Goal: Information Seeking & Learning: Learn about a topic

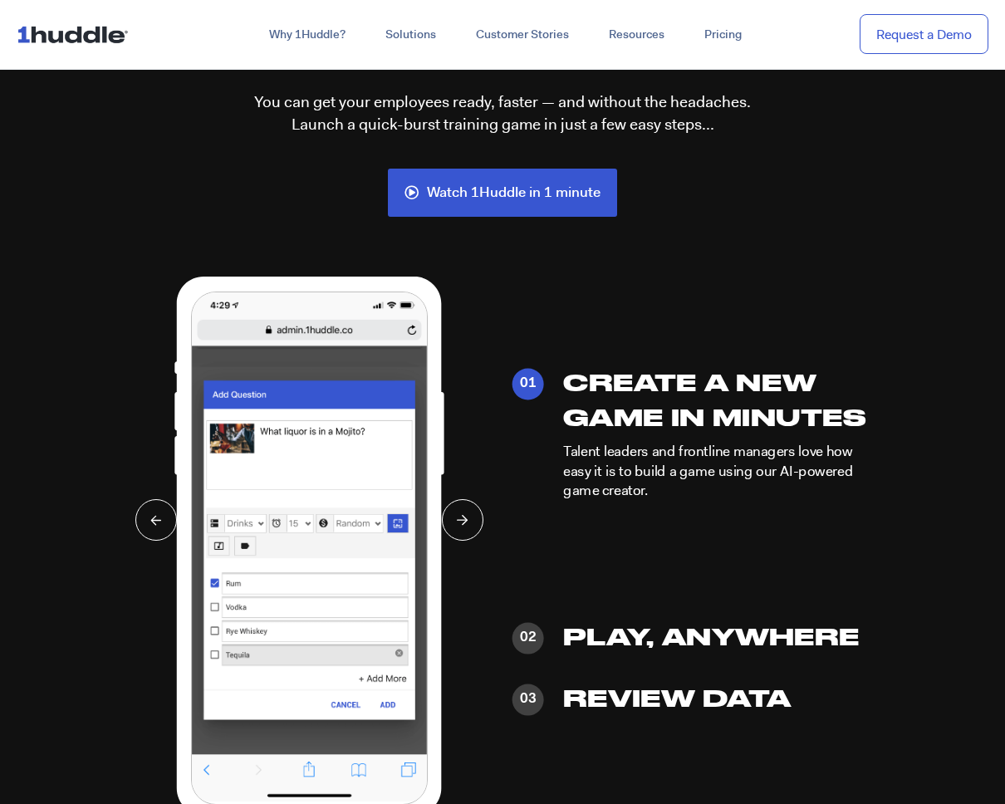
scroll to position [3916, 0]
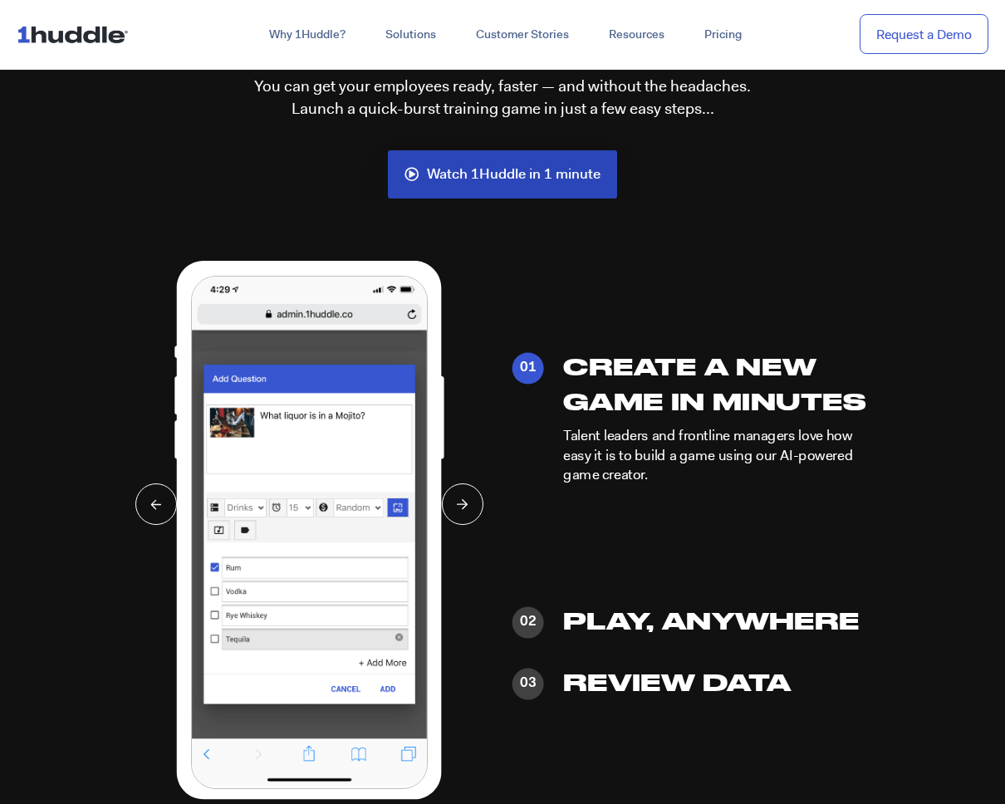
click at [446, 167] on span "Watch 1Huddle in 1 minute" at bounding box center [514, 174] width 174 height 15
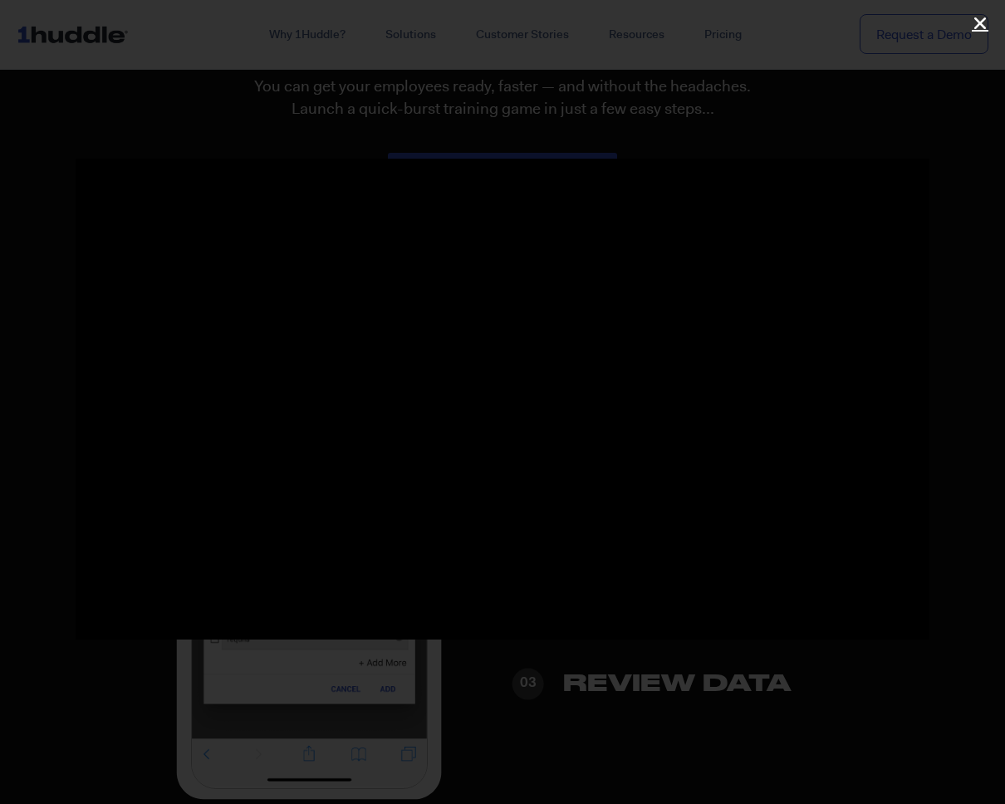
click at [980, 29] on icon "Close (Esc)" at bounding box center [980, 23] width 17 height 17
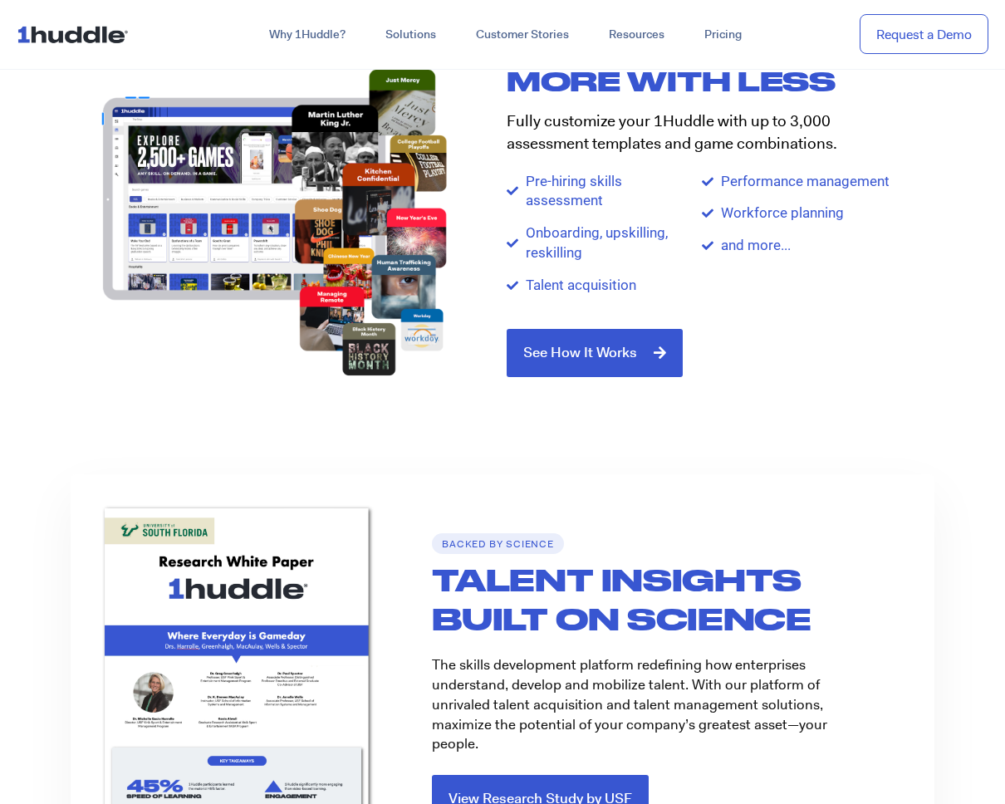
scroll to position [2005, 0]
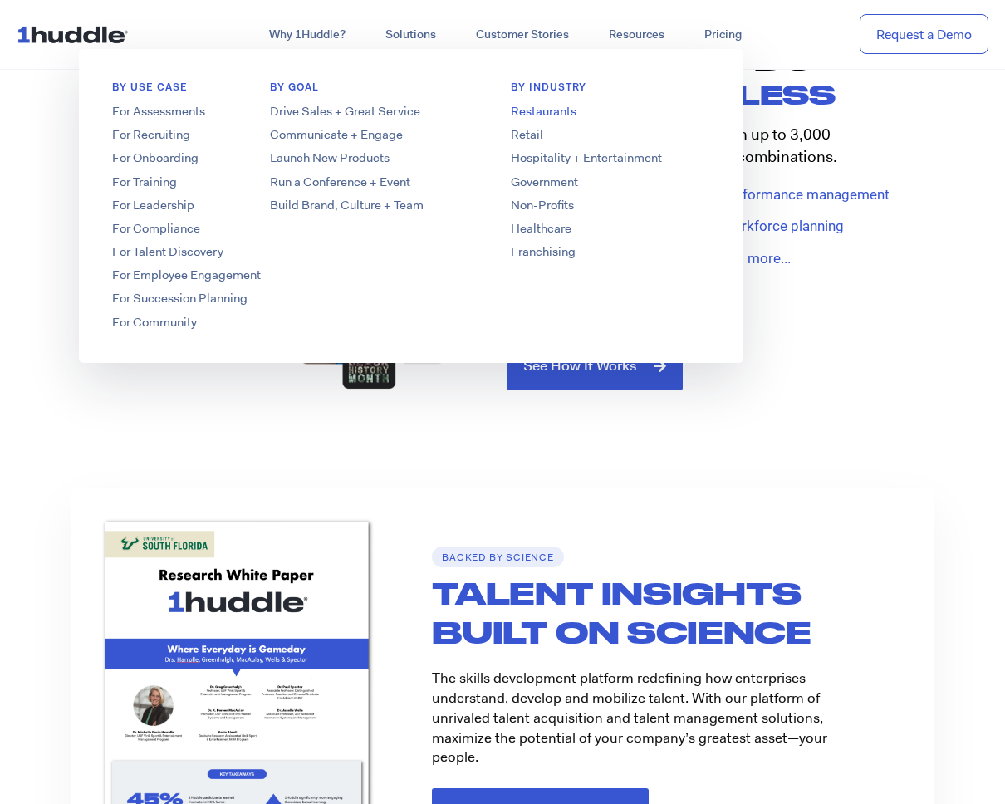
click at [539, 110] on link "Restaurants" at bounding box center [611, 111] width 266 height 17
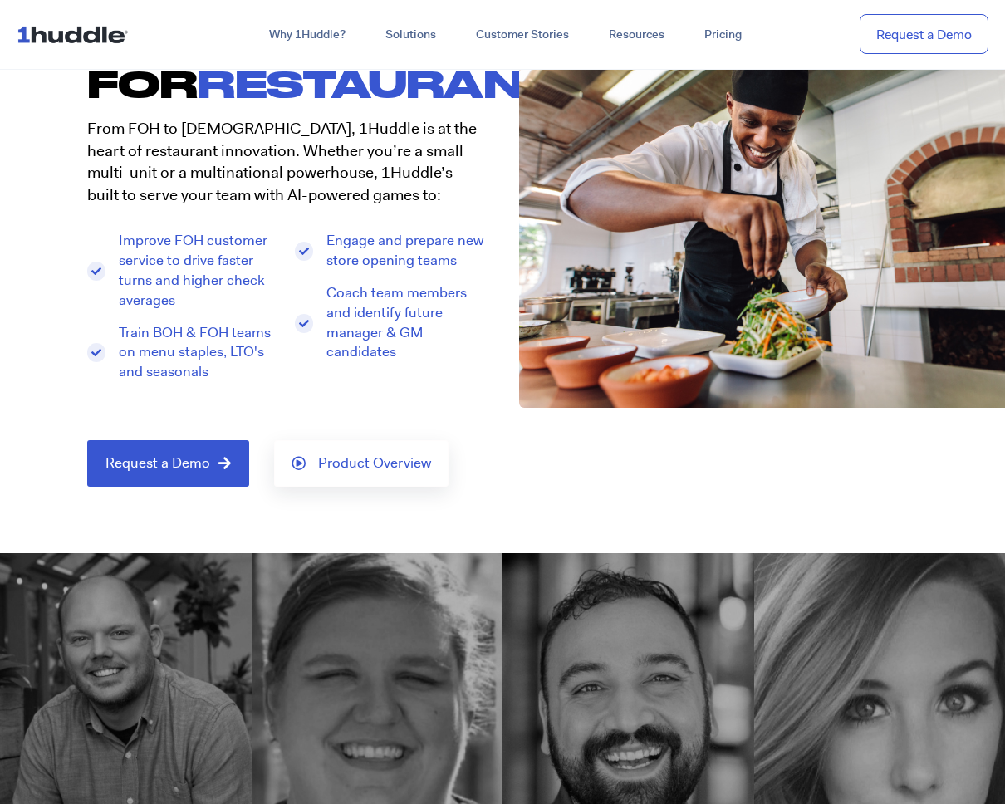
scroll to position [160, 0]
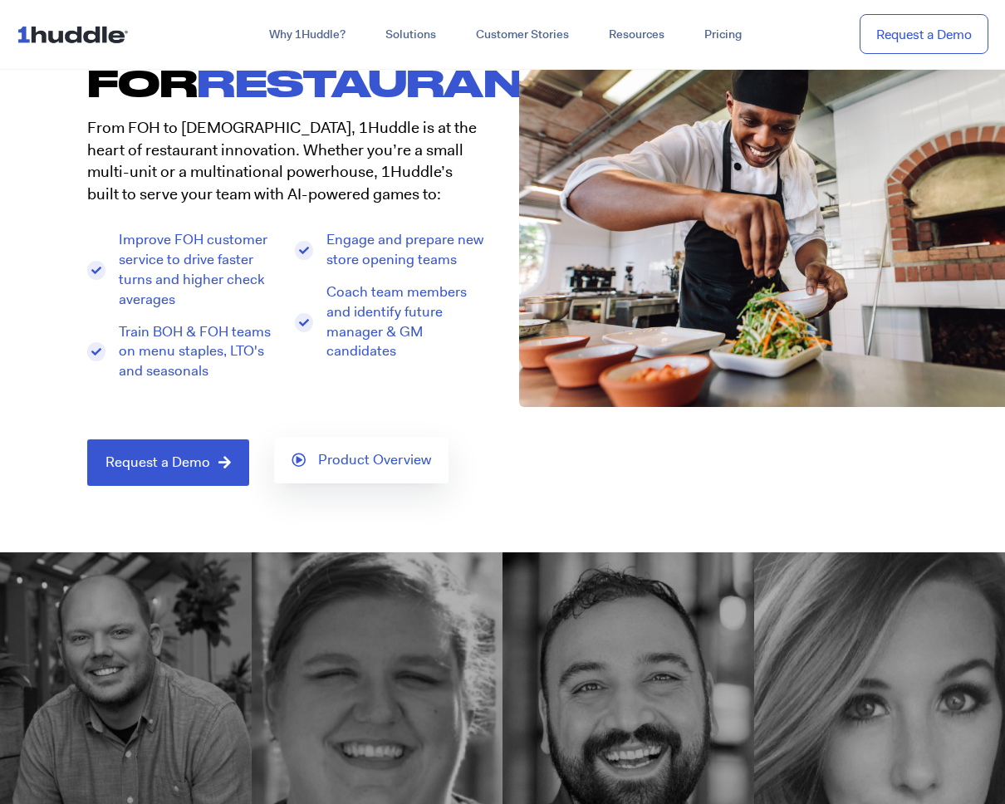
click at [334, 472] on link "Product Overview" at bounding box center [361, 460] width 174 height 47
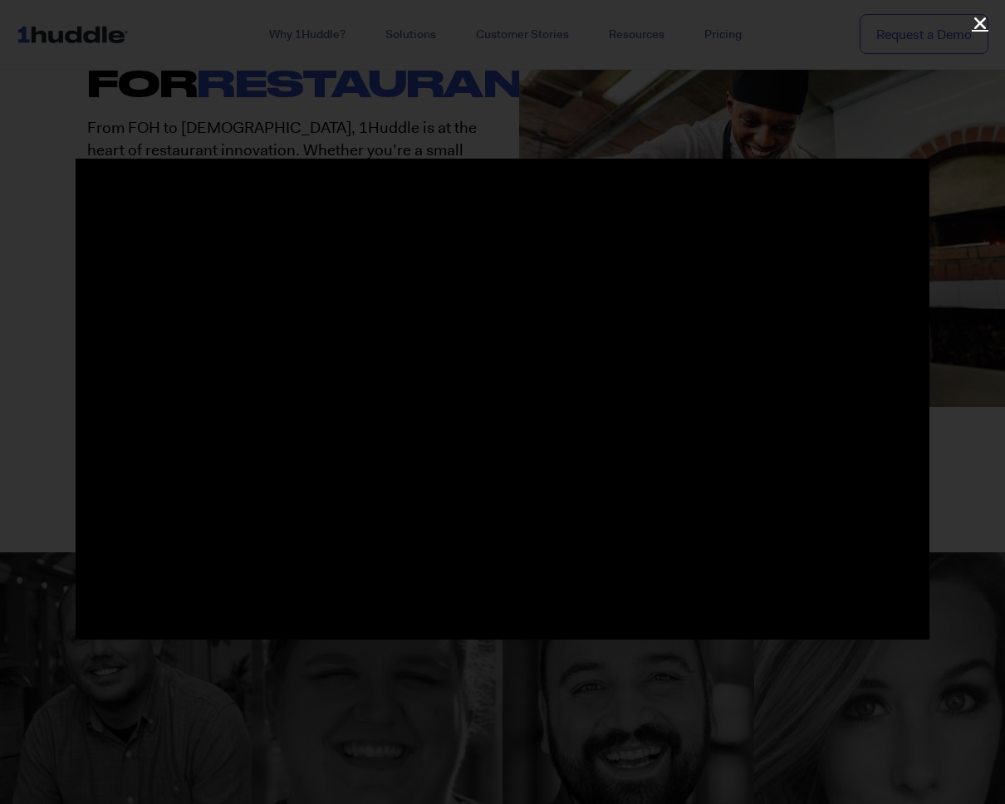
click at [981, 27] on icon "Close (Esc)" at bounding box center [980, 23] width 17 height 17
